Goal: Information Seeking & Learning: Find specific fact

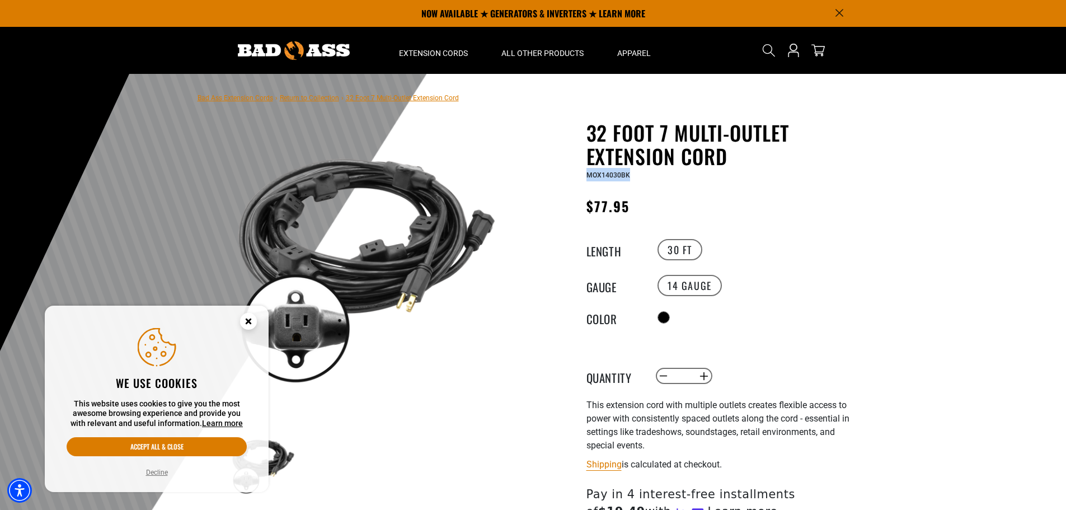
drag, startPoint x: 588, startPoint y: 177, endPoint x: 628, endPoint y: 177, distance: 39.7
click at [628, 177] on span "MOX14030BK" at bounding box center [609, 175] width 44 height 8
copy span "MOX14030BK"
